Goal: Communication & Community: Share content

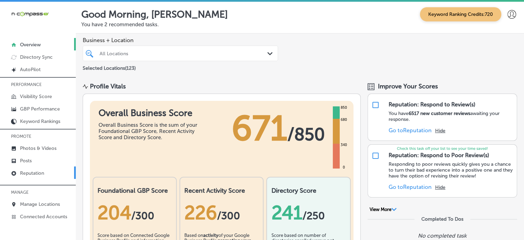
click at [35, 171] on p "Reputation" at bounding box center [32, 173] width 24 height 6
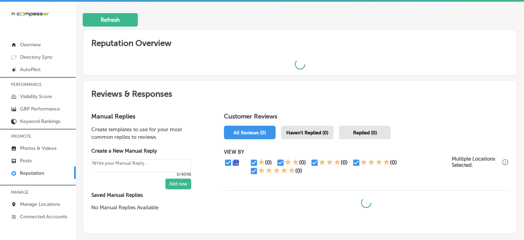
scroll to position [205, 0]
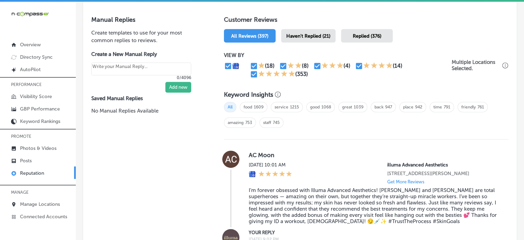
scroll to position [423, 0]
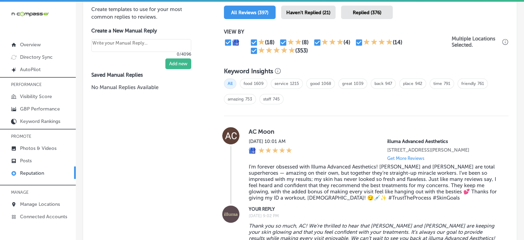
click at [302, 11] on span "Haven't Replied (21)" at bounding box center [308, 13] width 44 height 6
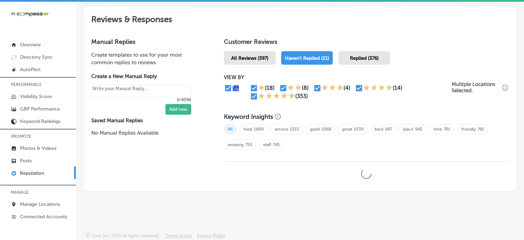
scroll to position [376, 0]
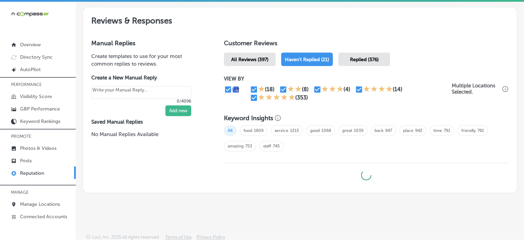
type textarea "x"
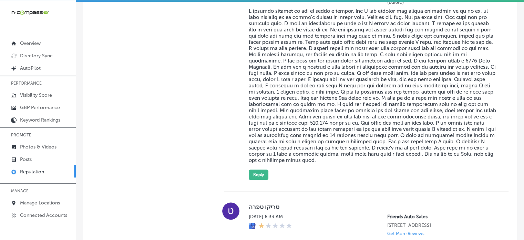
scroll to position [611, 0]
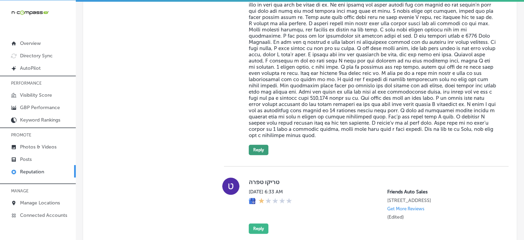
click at [261, 151] on button "Reply" at bounding box center [259, 149] width 20 height 10
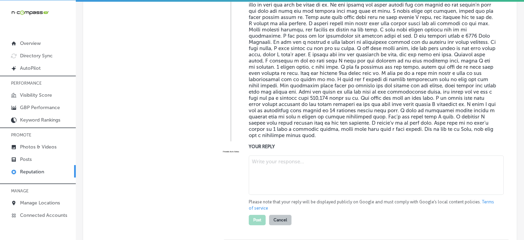
click at [273, 165] on textarea at bounding box center [376, 174] width 255 height 39
paste textarea "Hi [PERSON_NAME], thank you for sharing your feedback. We're truly sorry to hea…"
type textarea "Hi [PERSON_NAME], thank you for sharing your feedback. We're truly sorry to hea…"
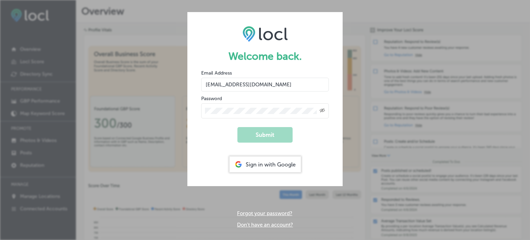
drag, startPoint x: 0, startPoint y: 0, endPoint x: 260, endPoint y: 84, distance: 273.5
click at [260, 84] on input "[EMAIL_ADDRESS][DOMAIN_NAME]" at bounding box center [265, 85] width 128 height 14
drag, startPoint x: 260, startPoint y: 84, endPoint x: 181, endPoint y: 87, distance: 79.3
click at [181, 87] on div "Welcome back. Email Address [EMAIL_ADDRESS][DOMAIN_NAME] Password Created with …" at bounding box center [265, 120] width 530 height 240
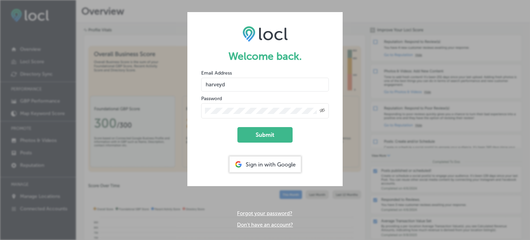
type input "[EMAIL_ADDRESS][DOMAIN_NAME]"
click at [162, 112] on div "Welcome back. Email Address [EMAIL_ADDRESS][DOMAIN_NAME] Password Created with …" at bounding box center [265, 120] width 530 height 240
click at [237, 127] on button "Submit" at bounding box center [264, 135] width 55 height 16
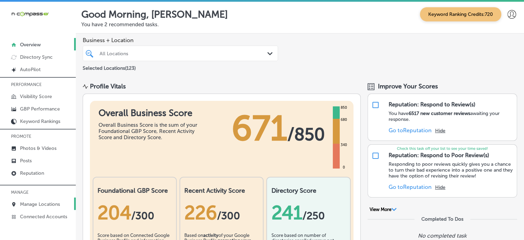
click at [38, 205] on p "Manage Locations" at bounding box center [40, 204] width 40 height 6
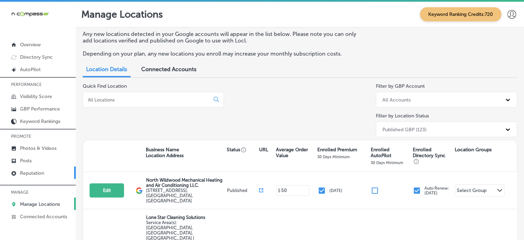
click at [28, 173] on p "Reputation" at bounding box center [32, 173] width 24 height 6
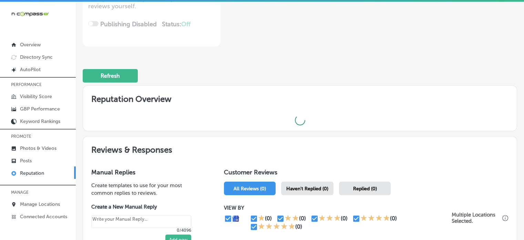
scroll to position [137, 0]
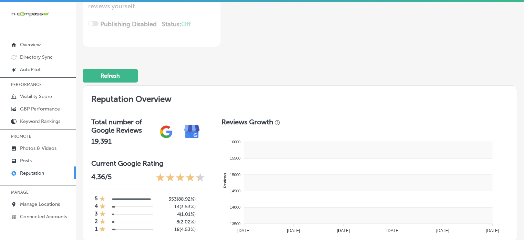
click at [306, 184] on rect at bounding box center [368, 182] width 249 height 16
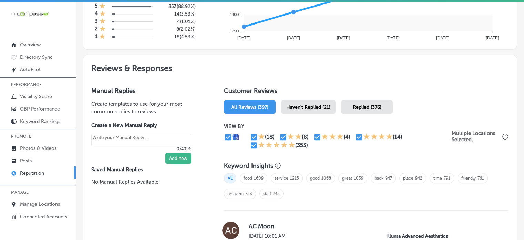
scroll to position [343, 0]
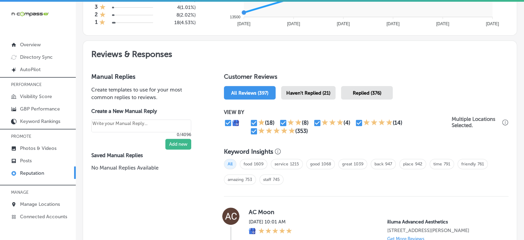
click at [309, 95] on div "Haven't Replied (21)" at bounding box center [308, 92] width 54 height 13
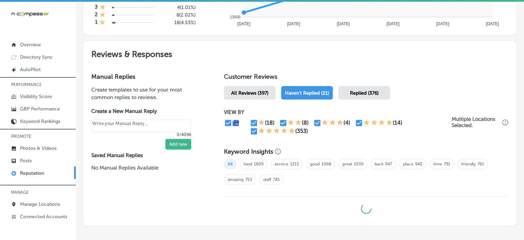
scroll to position [376, 0]
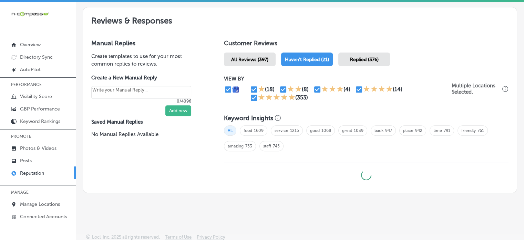
type textarea "x"
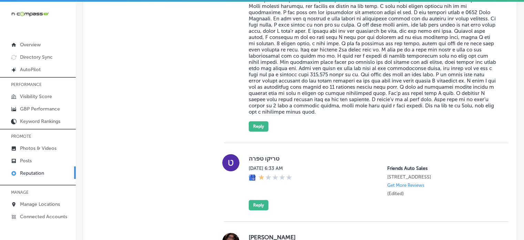
scroll to position [658, 0]
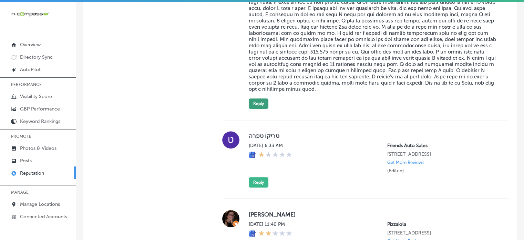
click at [255, 109] on button "Reply" at bounding box center [259, 103] width 20 height 10
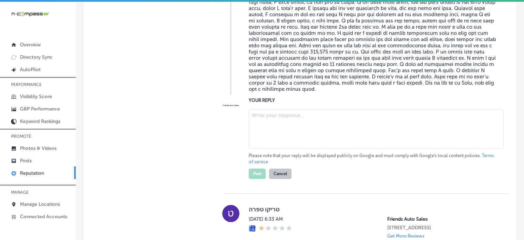
click at [280, 141] on textarea at bounding box center [376, 128] width 255 height 39
paste textarea "Thank you for your feedback. We’re sorry to hear that your experience at Friend…"
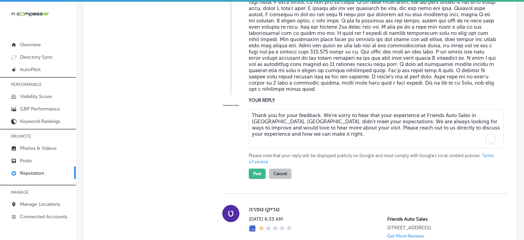
type textarea "Thank you for your feedback. We’re sorry to hear that your experience at Friend…"
type textarea "x"
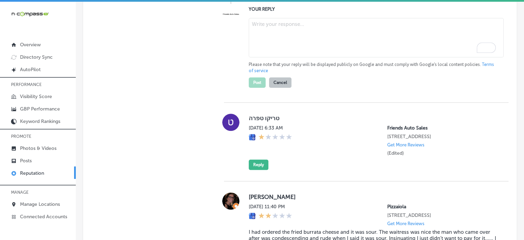
scroll to position [765, 0]
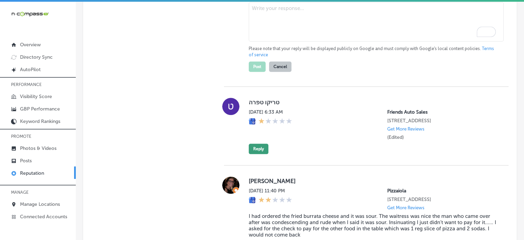
click at [256, 148] on button "Reply" at bounding box center [259, 148] width 20 height 10
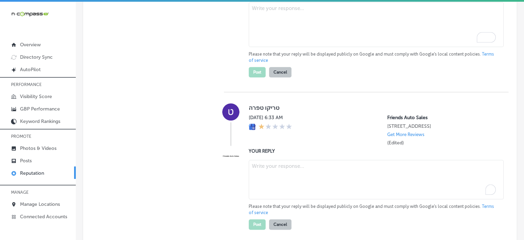
click at [272, 165] on textarea "To enrich screen reader interactions, please activate Accessibility in Grammarl…" at bounding box center [376, 179] width 255 height 39
paste textarea "Thank you for your feedback. We’re sorry to hear that your experience at Friend…"
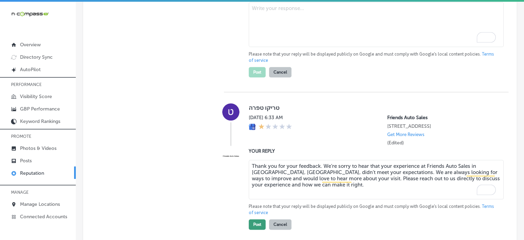
type textarea "Thank you for your feedback. We’re sorry to hear that your experience at Friend…"
click at [254, 225] on button "Post" at bounding box center [257, 224] width 17 height 10
type textarea "x"
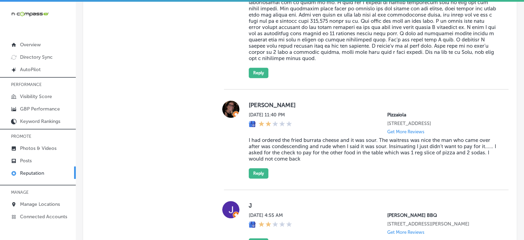
scroll to position [677, 0]
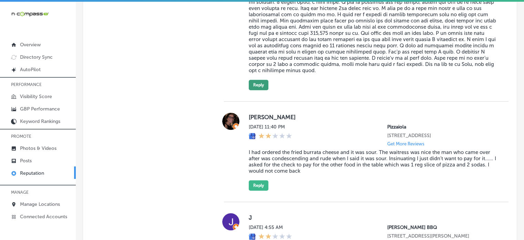
click at [259, 86] on button "Reply" at bounding box center [259, 85] width 20 height 10
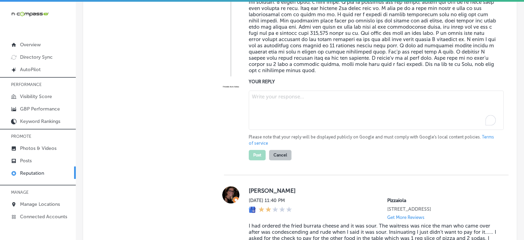
click at [273, 118] on textarea "To enrich screen reader interactions, please activate Accessibility in Grammarl…" at bounding box center [376, 109] width 255 height 39
paste textarea "Hi [PERSON_NAME], thank you for sharing your feedback. We're truly sorry to hea…"
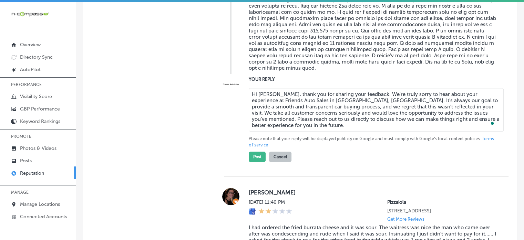
scroll to position [680, 0]
type textarea "Hi [PERSON_NAME], thank you for sharing your feedback. We're truly sorry to hea…"
click at [259, 156] on button "Post" at bounding box center [257, 156] width 17 height 10
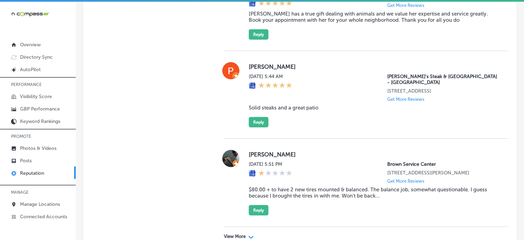
scroll to position [1987, 0]
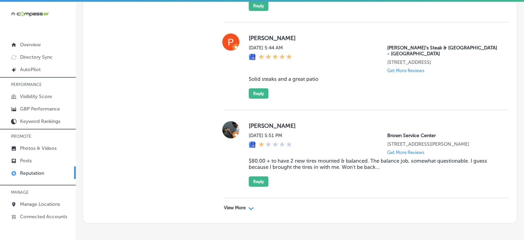
click at [242, 205] on p "View More" at bounding box center [235, 208] width 22 height 6
type textarea "x"
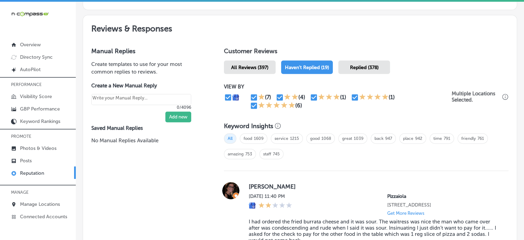
scroll to position [370, 0]
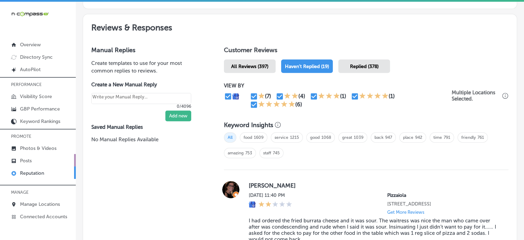
click at [37, 161] on link "Posts" at bounding box center [38, 160] width 76 height 12
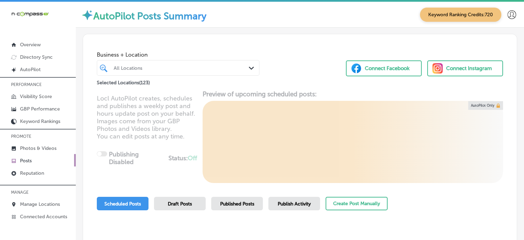
click at [165, 65] on div "All Locations" at bounding box center [182, 68] width 136 height 6
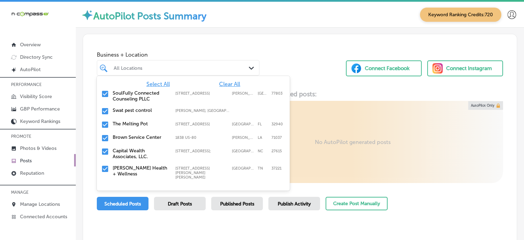
click at [223, 85] on span "Clear All" at bounding box center [229, 84] width 21 height 7
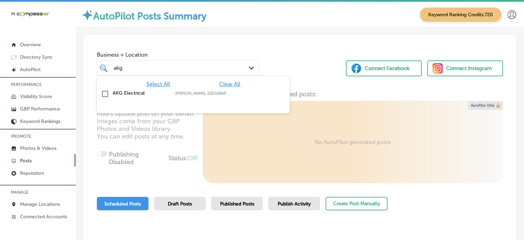
click at [193, 95] on label "[PERSON_NAME], [GEOGRAPHIC_DATA], [GEOGRAPHIC_DATA] | [GEOGRAPHIC_DATA], [GEOGR…" at bounding box center [203, 93] width 56 height 4
type input "akg"
click at [291, 57] on div "Business + Location option focused, 2 of 124. 2 results available for search te…" at bounding box center [300, 60] width 434 height 52
click at [232, 67] on div "akg akg" at bounding box center [178, 67] width 136 height 11
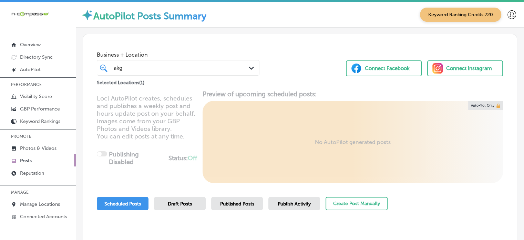
click at [278, 59] on div "Business + Location akg akg Path Created with Sketch. Selected Locations ( 1 ) …" at bounding box center [300, 60] width 434 height 52
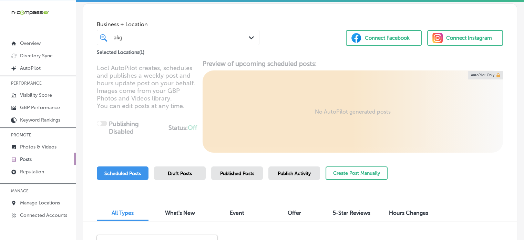
scroll to position [21, 0]
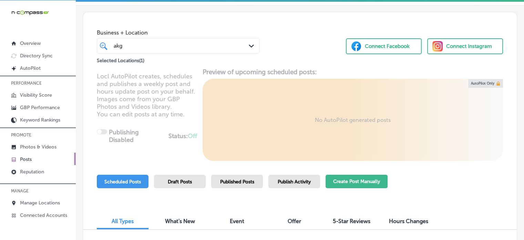
click at [343, 181] on button "Create Post Manually" at bounding box center [357, 180] width 62 height 13
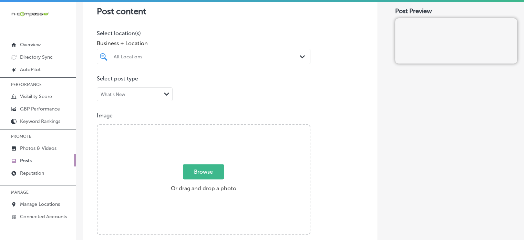
scroll to position [170, 0]
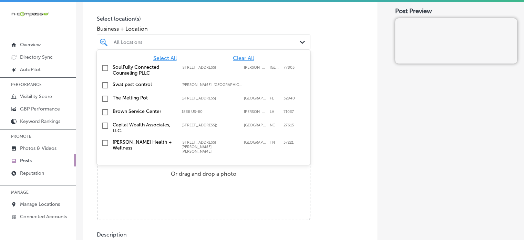
click at [165, 38] on div at bounding box center [194, 41] width 163 height 9
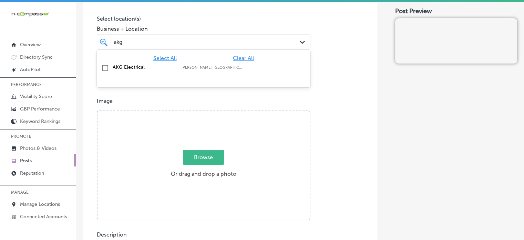
click at [127, 64] on label "AKG Electrical" at bounding box center [144, 67] width 62 height 6
type input "akg"
click at [306, 98] on p "Image" at bounding box center [230, 101] width 267 height 7
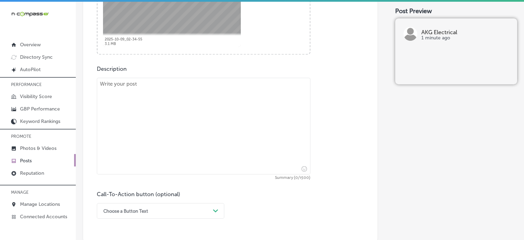
scroll to position [341, 0]
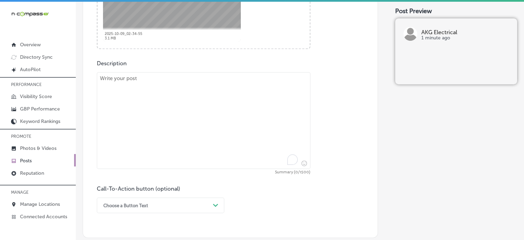
click at [192, 110] on textarea "To enrich screen reader interactions, please activate Accessibility in Grammarl…" at bounding box center [204, 120] width 214 height 97
paste textarea ""Lo IPS Dolorsitam, co adipi elitsedd eiusmodtem incididuntu la etdolo magn ali…"
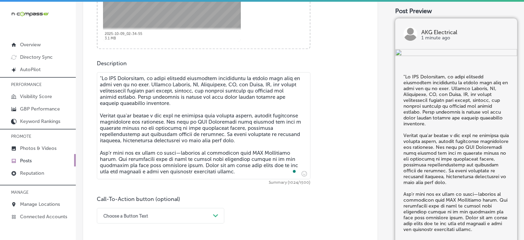
click at [102, 79] on textarea "To enrich screen reader interactions, please activate Accessibility in Grammarl…" at bounding box center [204, 125] width 214 height 107
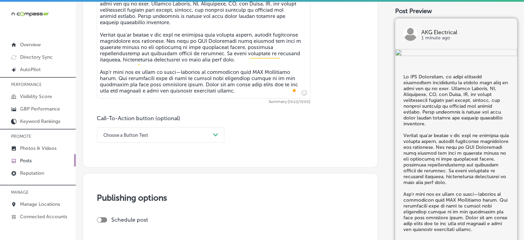
scroll to position [422, 0]
type textarea "Lo IPS Dolorsitam, co adipi elitsedd eiusmodtem incididuntu la etdolo magn aliq…"
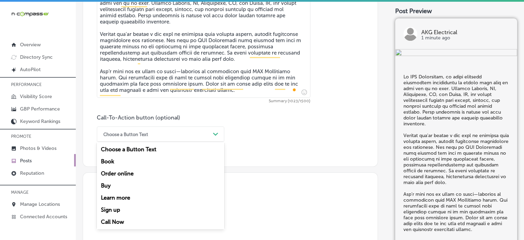
click at [198, 133] on div "Choose a Button Text" at bounding box center [155, 134] width 110 height 11
click at [121, 201] on div "Learn more" at bounding box center [161, 197] width 128 height 12
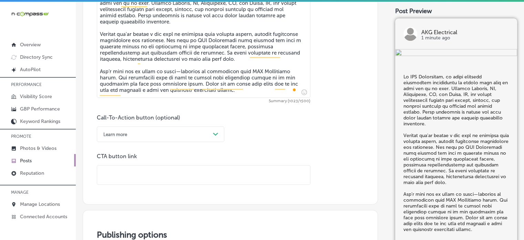
click at [172, 177] on input "text" at bounding box center [203, 174] width 213 height 19
paste input "[URL][DOMAIN_NAME]"
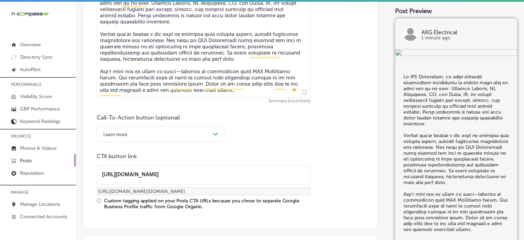
type input "[URL][DOMAIN_NAME]"
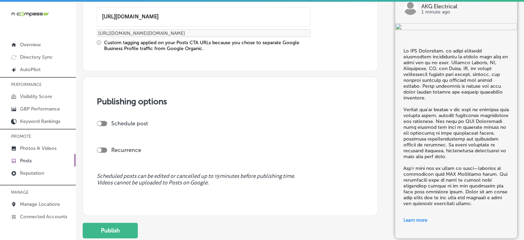
scroll to position [587, 0]
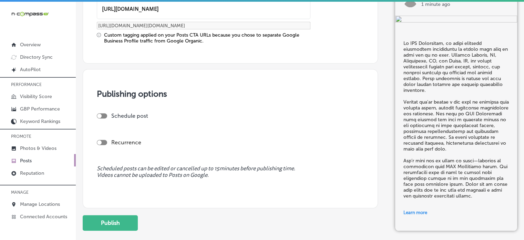
click at [104, 114] on div at bounding box center [102, 115] width 10 height 5
checkbox input "true"
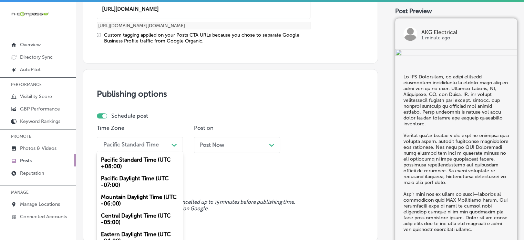
scroll to position [605, 0]
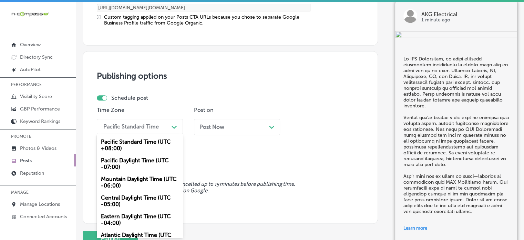
click at [128, 134] on div "option Pacific Standard Time (UTC +08:00) focused, 1 of 6. 6 results available.…" at bounding box center [140, 127] width 86 height 16
click at [130, 181] on div "Mountain Daylight Time (UTC -06:00)" at bounding box center [140, 182] width 86 height 19
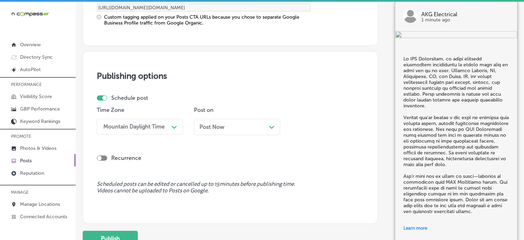
click at [244, 128] on div "Post Now Path Created with Sketch." at bounding box center [237, 126] width 75 height 7
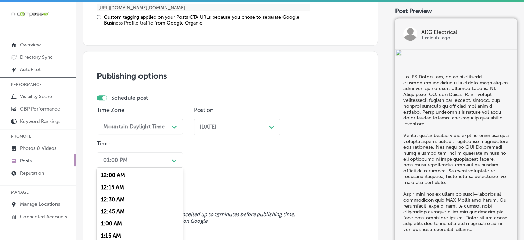
scroll to position [639, 0]
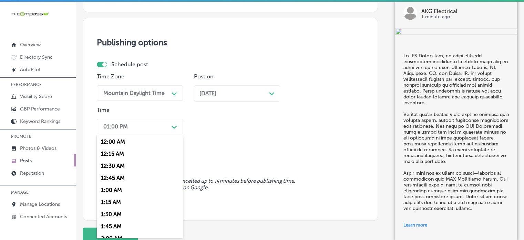
click at [160, 134] on div "option 12:15 AM focused, 2 of 96. 96 results available. Use Up and Down to choo…" at bounding box center [140, 127] width 86 height 16
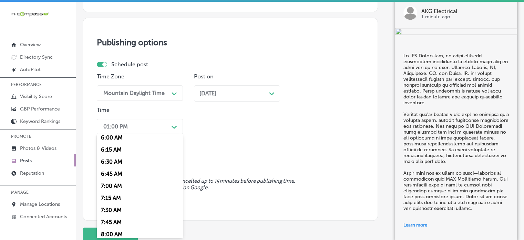
scroll to position [294, 0]
click at [116, 186] on div "7:00 AM" at bounding box center [140, 186] width 86 height 12
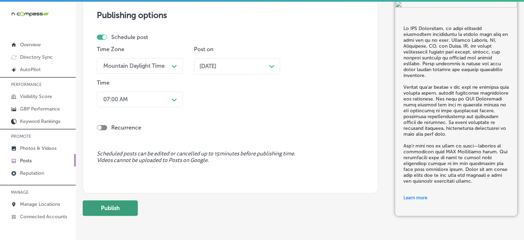
scroll to position [666, 0]
click at [116, 200] on button "Publish" at bounding box center [110, 208] width 55 height 16
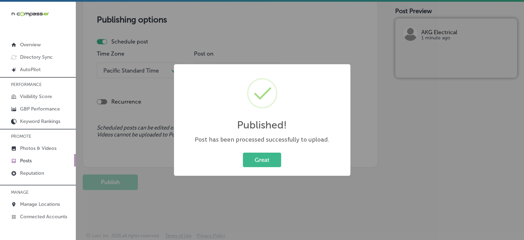
scroll to position [599, 0]
click at [268, 160] on button "Great" at bounding box center [262, 159] width 38 height 14
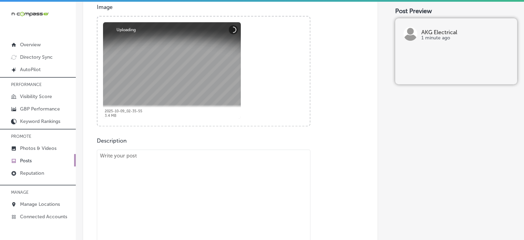
scroll to position [266, 0]
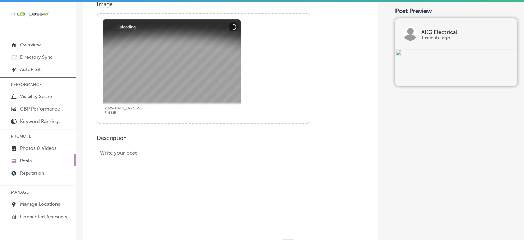
click at [225, 181] on textarea "To enrich screen reader interactions, please activate Accessibility in Grammarl…" at bounding box center [204, 200] width 214 height 107
paste textarea ""Lighting upgrades can completely transform the look and feel of your home. AKG…"
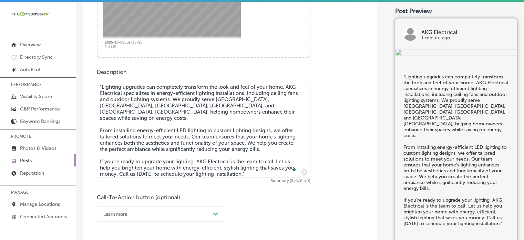
scroll to position [332, 0]
click at [101, 84] on textarea ""Lighting upgrades can completely transform the look and feel of your home. AKG…" at bounding box center [204, 128] width 214 height 97
click at [167, 118] on textarea "Lighting upgrades can completely transform the look and feel of your home. AKG …" at bounding box center [204, 128] width 214 height 97
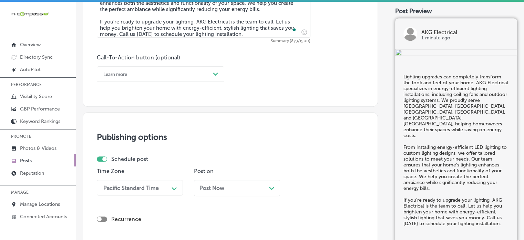
scroll to position [475, 0]
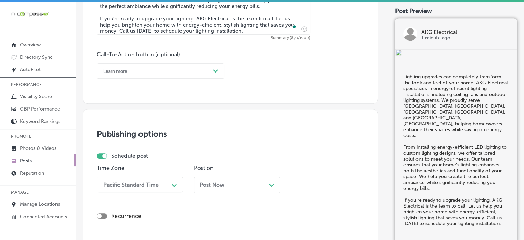
type textarea "Lighting upgrades can completely transform the look and feel of your home. AKG …"
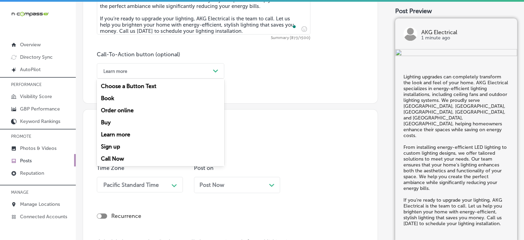
click at [178, 69] on div "Learn more" at bounding box center [155, 71] width 110 height 11
click at [120, 157] on div "Call Now" at bounding box center [161, 158] width 128 height 12
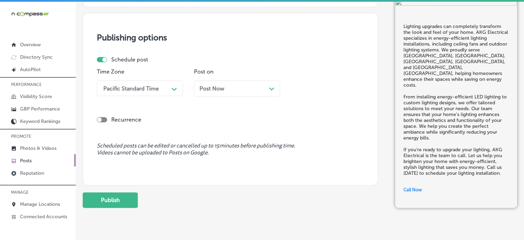
scroll to position [573, 0]
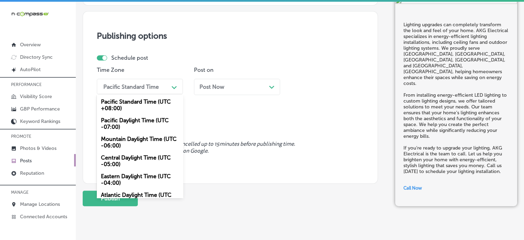
click at [142, 85] on div "Pacific Standard Time" at bounding box center [131, 86] width 56 height 7
click at [129, 139] on div "Mountain Daylight Time (UTC -06:00)" at bounding box center [140, 142] width 86 height 19
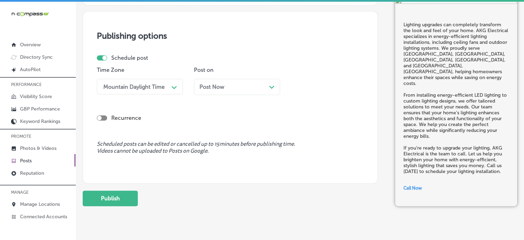
click at [220, 92] on div "Post Now Path Created with Sketch." at bounding box center [237, 87] width 86 height 16
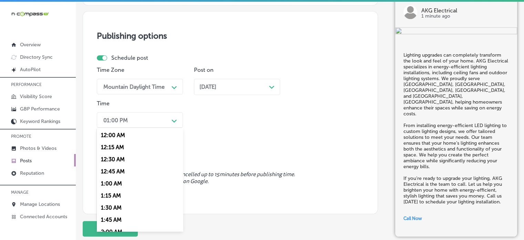
click at [150, 120] on div "01:00 PM" at bounding box center [134, 120] width 69 height 12
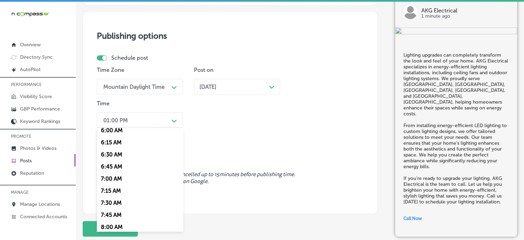
click at [114, 181] on div "7:00 AM" at bounding box center [140, 178] width 86 height 12
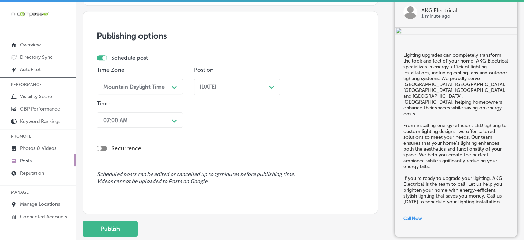
scroll to position [594, 0]
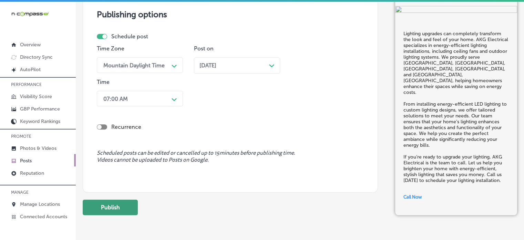
click at [123, 209] on button "Publish" at bounding box center [110, 207] width 55 height 16
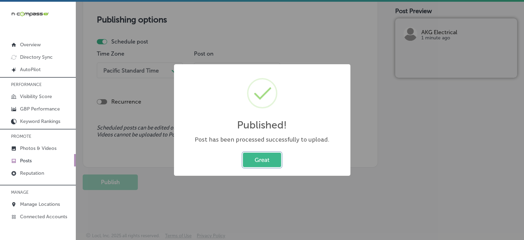
scroll to position [589, 0]
click at [265, 158] on button "Great" at bounding box center [262, 159] width 38 height 14
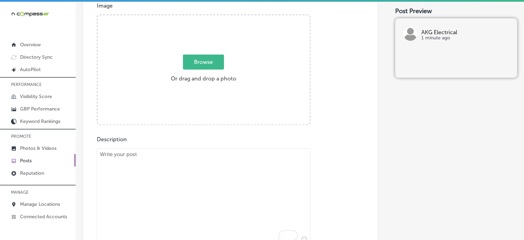
scroll to position [264, 0]
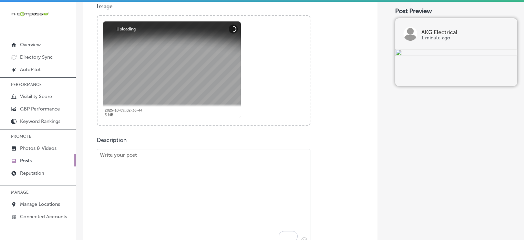
click at [221, 167] on textarea "To enrich screen reader interactions, please activate Accessibility in Grammarl…" at bounding box center [204, 197] width 214 height 97
paste textarea ""Power outages can disrupt your business, but AKG Electrical offers reliable ba…"
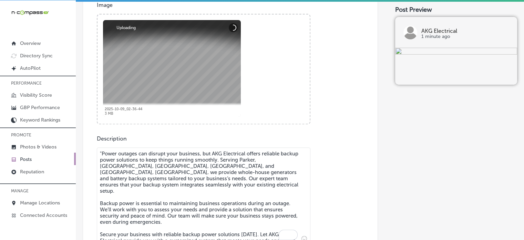
scroll to position [269, 0]
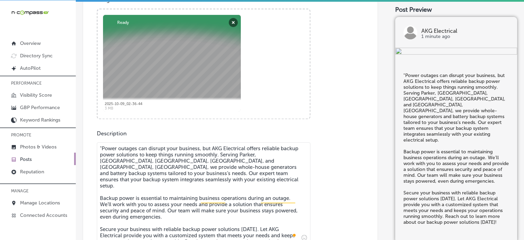
click at [103, 146] on textarea ""Power outages can disrupt your business, but AKG Electrical offers reliable ba…" at bounding box center [204, 192] width 214 height 101
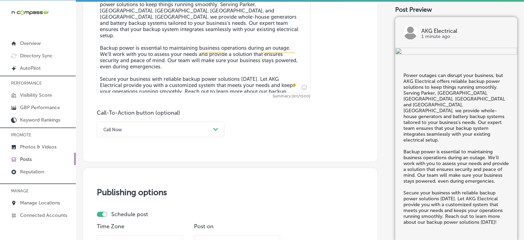
scroll to position [420, 0]
type textarea "Power outages can disrupt your business, but AKG Electrical offers reliable bac…"
click at [144, 130] on div "Call Now" at bounding box center [155, 128] width 110 height 11
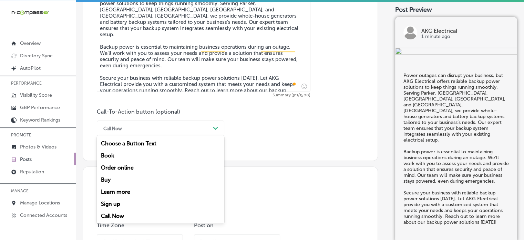
click at [121, 186] on div "Learn more" at bounding box center [161, 191] width 128 height 12
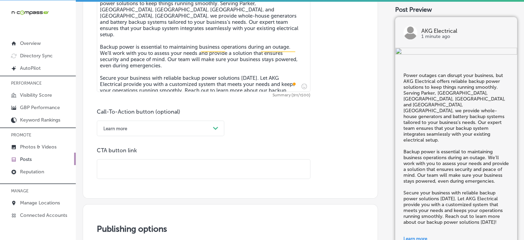
click at [183, 167] on input "text" at bounding box center [203, 168] width 213 height 19
paste input "[URL][DOMAIN_NAME]"
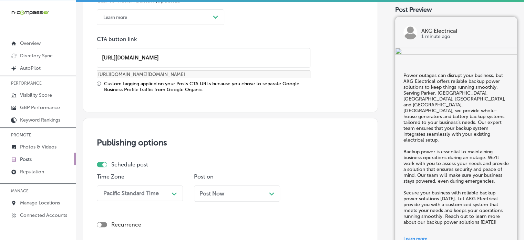
scroll to position [534, 0]
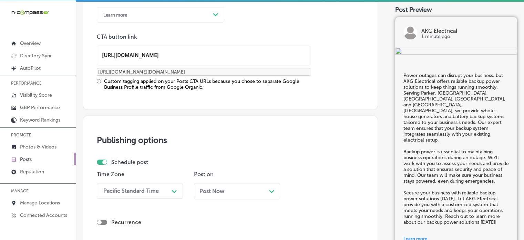
type input "[URL][DOMAIN_NAME]"
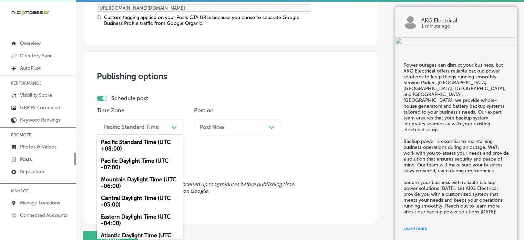
click at [154, 134] on div "option Mountain Daylight Time (UTC -06:00), selected. option Mountain Daylight …" at bounding box center [140, 127] width 86 height 16
click at [138, 179] on div "Mountain Daylight Time (UTC -06:00)" at bounding box center [140, 182] width 86 height 19
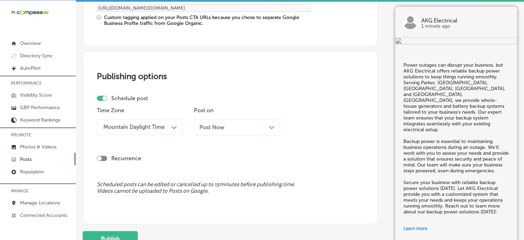
click at [218, 127] on span "Post Now" at bounding box center [212, 127] width 25 height 7
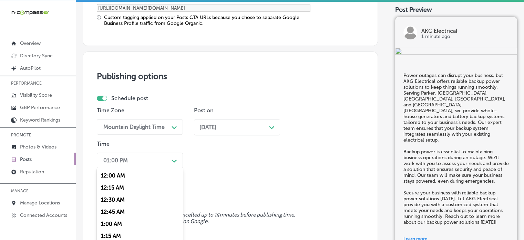
scroll to position [631, 0]
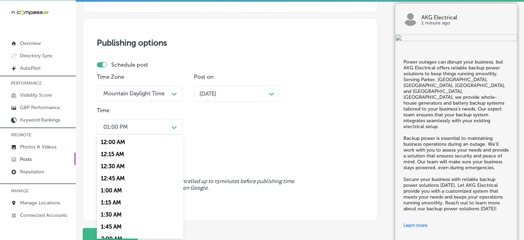
click at [158, 134] on div "option 7:00 AM, selected. option 12:30 AM focused, 3 of 96. 96 results availabl…" at bounding box center [140, 127] width 86 height 16
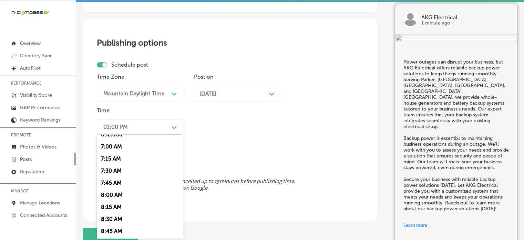
scroll to position [332, 0]
click at [113, 150] on div "7:00 AM" at bounding box center [140, 148] width 86 height 12
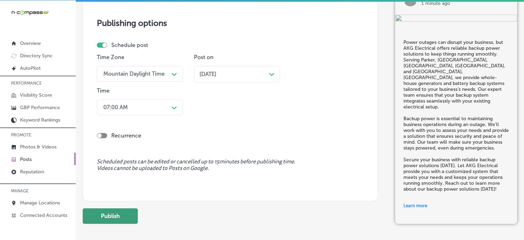
scroll to position [663, 0]
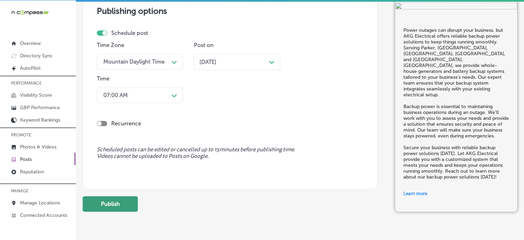
click at [132, 205] on button "Publish" at bounding box center [110, 204] width 55 height 16
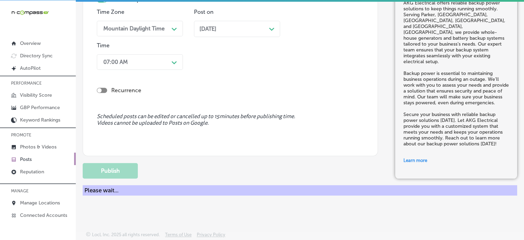
scroll to position [593, 0]
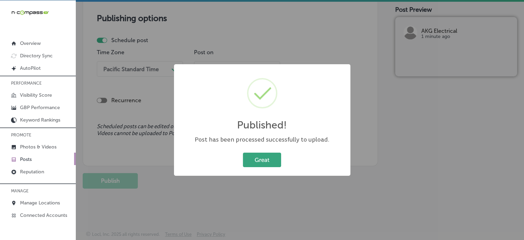
click at [265, 163] on button "Great" at bounding box center [262, 159] width 38 height 14
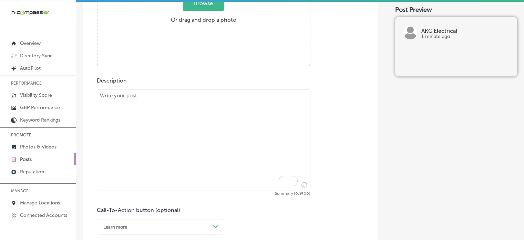
scroll to position [320, 0]
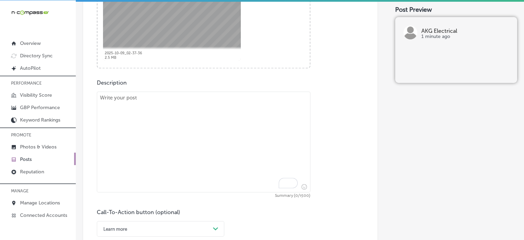
click at [234, 149] on textarea "To enrich screen reader interactions, please activate Accessibility in Grammarl…" at bounding box center [204, 141] width 214 height 101
paste textarea ""Transform your home into a smart home with AKG Electrical’s integration servic…"
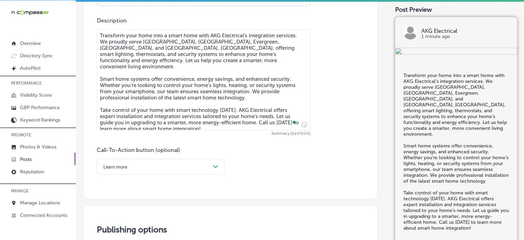
scroll to position [382, 0]
type textarea "Transform your home into a smart home with AKG Electrical’s integration service…"
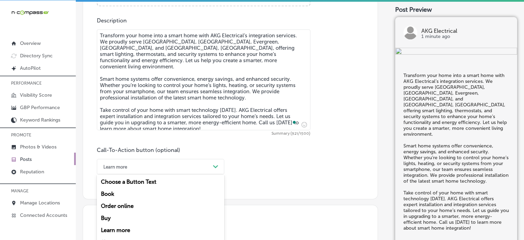
scroll to position [407, 0]
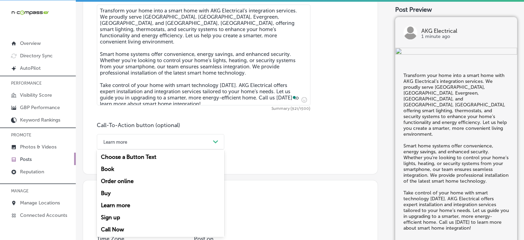
click at [172, 149] on div "option Learn more, selected. option Book focused, 2 of 7. 7 results available. …" at bounding box center [161, 142] width 128 height 16
click at [122, 228] on div "Call Now" at bounding box center [161, 229] width 128 height 12
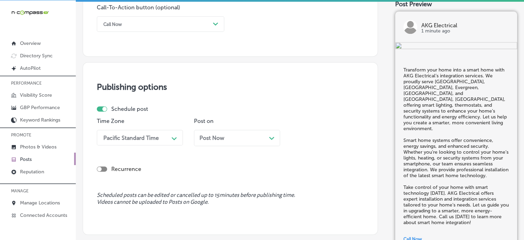
scroll to position [535, 0]
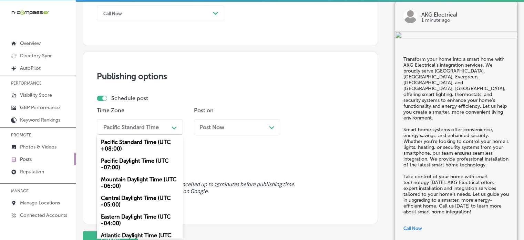
click at [155, 127] on div "Pacific Standard Time" at bounding box center [131, 126] width 56 height 7
click at [132, 181] on div "Mountain Daylight Time (UTC -06:00)" at bounding box center [140, 182] width 86 height 19
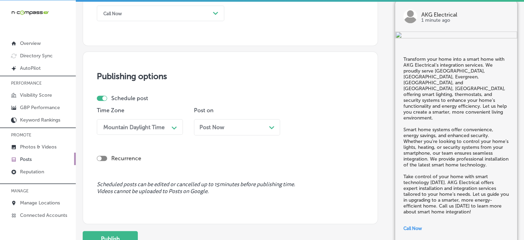
click at [255, 126] on div "Post Now Path Created with Sketch." at bounding box center [237, 127] width 75 height 7
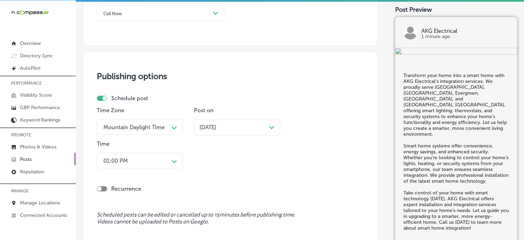
scroll to position [569, 0]
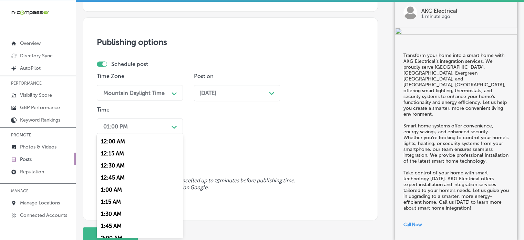
click at [170, 134] on div "option 7:00 AM, selected. option 12:30 AM focused, 3 of 96. 96 results availabl…" at bounding box center [140, 126] width 86 height 16
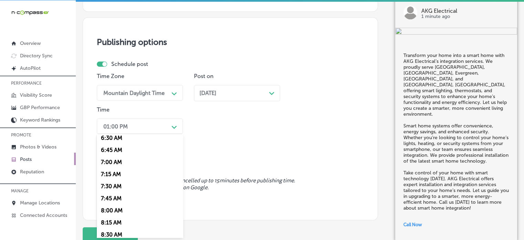
click at [108, 164] on div "7:00 AM" at bounding box center [140, 162] width 86 height 12
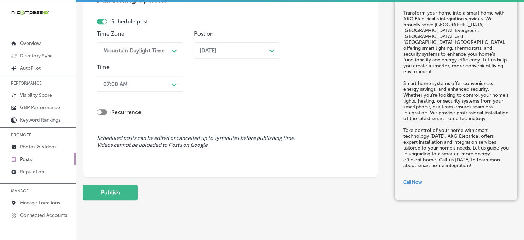
scroll to position [612, 0]
click at [118, 186] on button "Publish" at bounding box center [110, 192] width 55 height 16
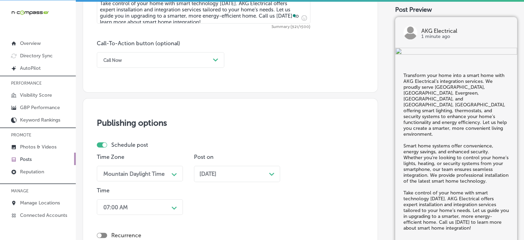
scroll to position [486, 0]
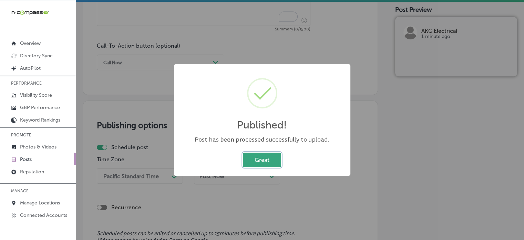
click at [256, 158] on button "Great" at bounding box center [262, 159] width 38 height 14
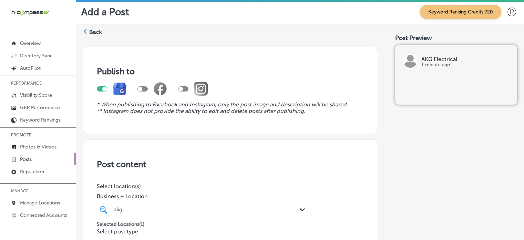
scroll to position [0, 0]
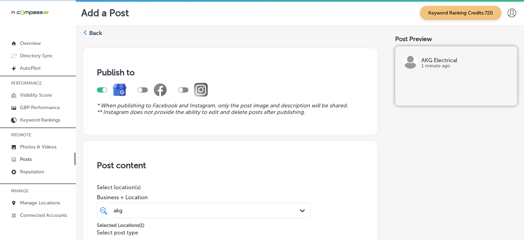
click at [92, 32] on label "Back" at bounding box center [95, 33] width 13 height 8
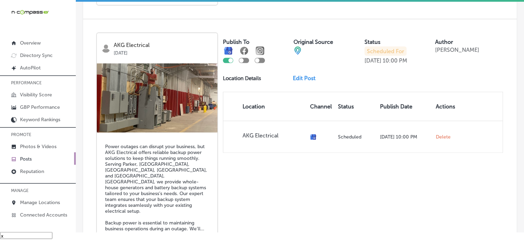
scroll to position [1561, 0]
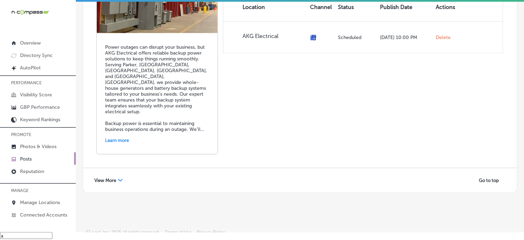
click at [109, 178] on span "View More" at bounding box center [105, 180] width 22 height 5
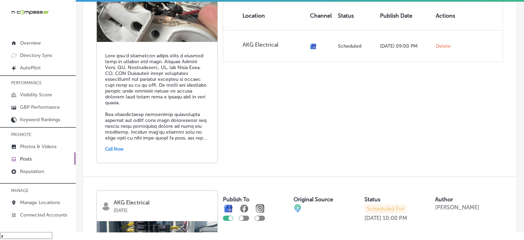
scroll to position [808, 0]
